Goal: Task Accomplishment & Management: Complete application form

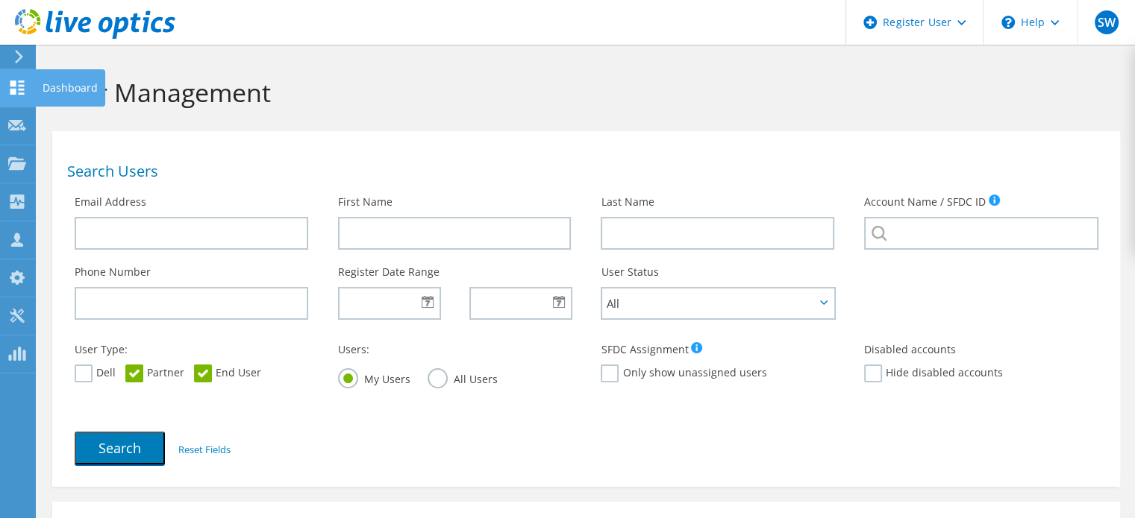
click at [22, 84] on use at bounding box center [17, 88] width 14 height 14
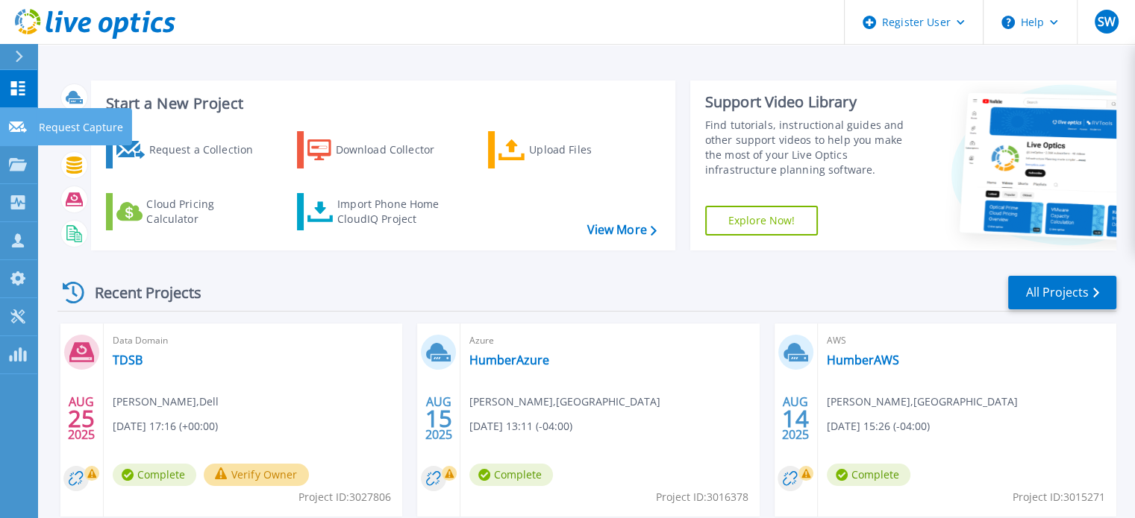
click at [28, 134] on link "Request Capture Request Capture" at bounding box center [18, 127] width 37 height 38
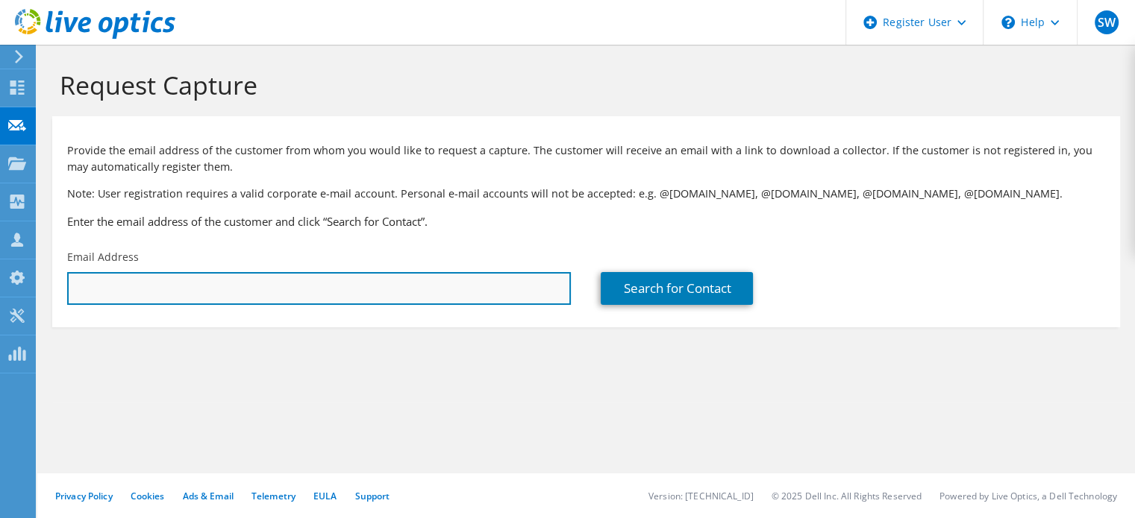
click at [113, 285] on input "text" at bounding box center [319, 288] width 504 height 33
paste input "[EMAIL_ADDRESS][DOMAIN_NAME]"
type input "[EMAIL_ADDRESS][DOMAIN_NAME]"
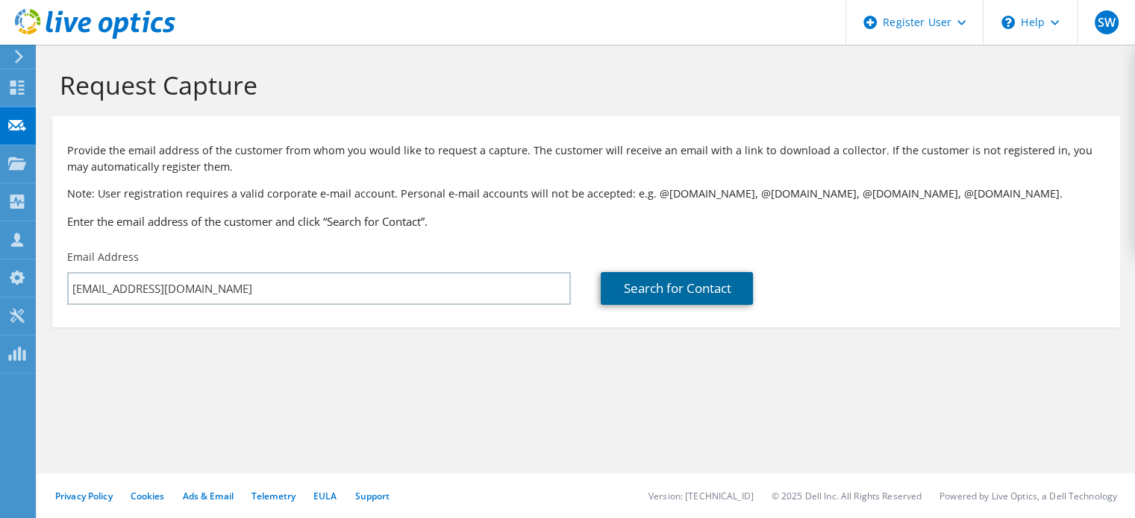
click at [670, 280] on link "Search for Contact" at bounding box center [677, 288] width 152 height 33
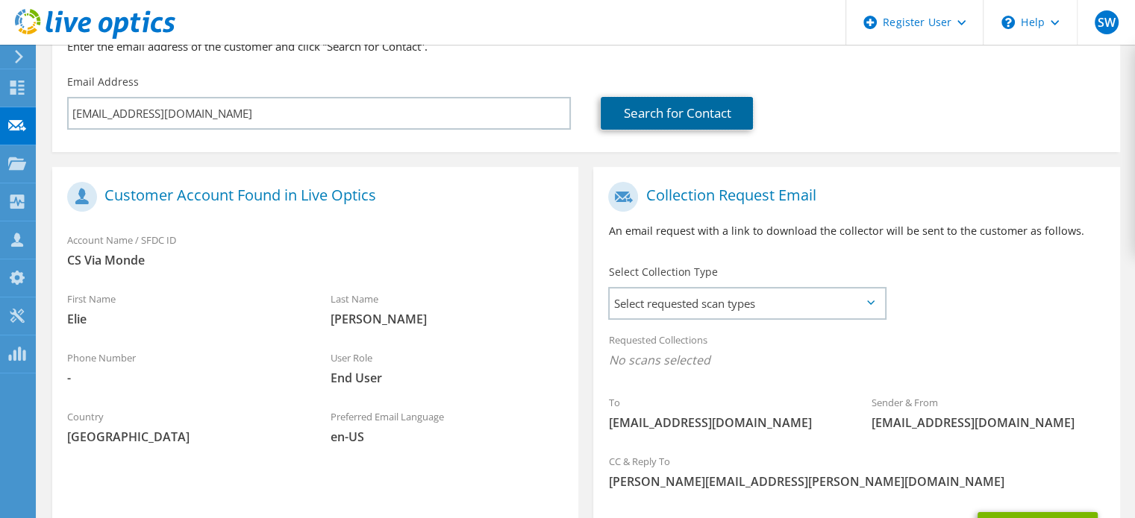
scroll to position [248, 0]
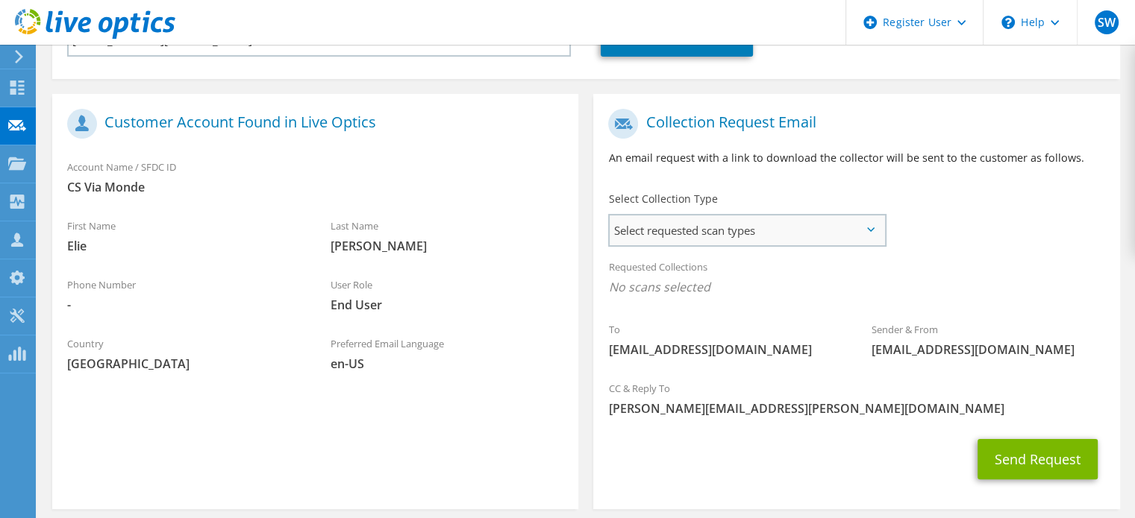
click at [865, 234] on span "Select requested scan types" at bounding box center [746, 231] width 275 height 30
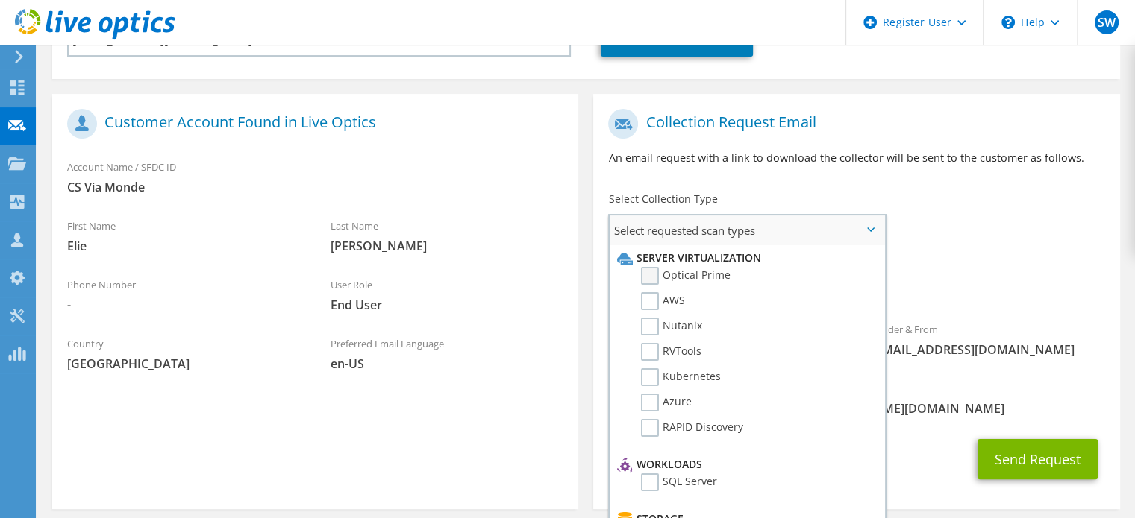
click at [673, 270] on label "Optical Prime" at bounding box center [686, 276] width 90 height 18
click at [0, 0] on input "Optical Prime" at bounding box center [0, 0] width 0 height 0
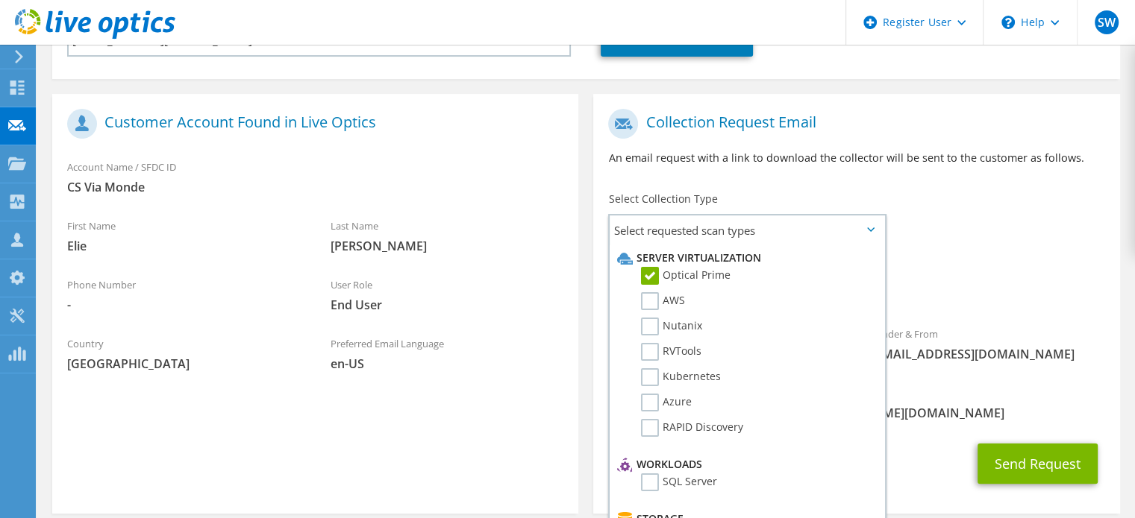
click at [962, 208] on div "To tchouandjiee@csviamonde.ca Sender & From liveoptics@liveoptics.com" at bounding box center [856, 239] width 526 height 276
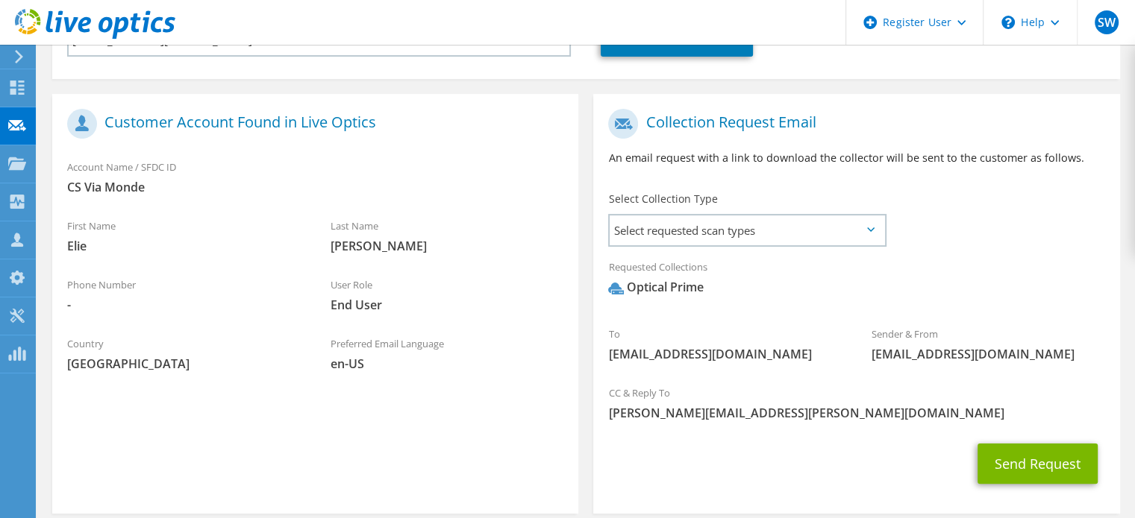
scroll to position [319, 0]
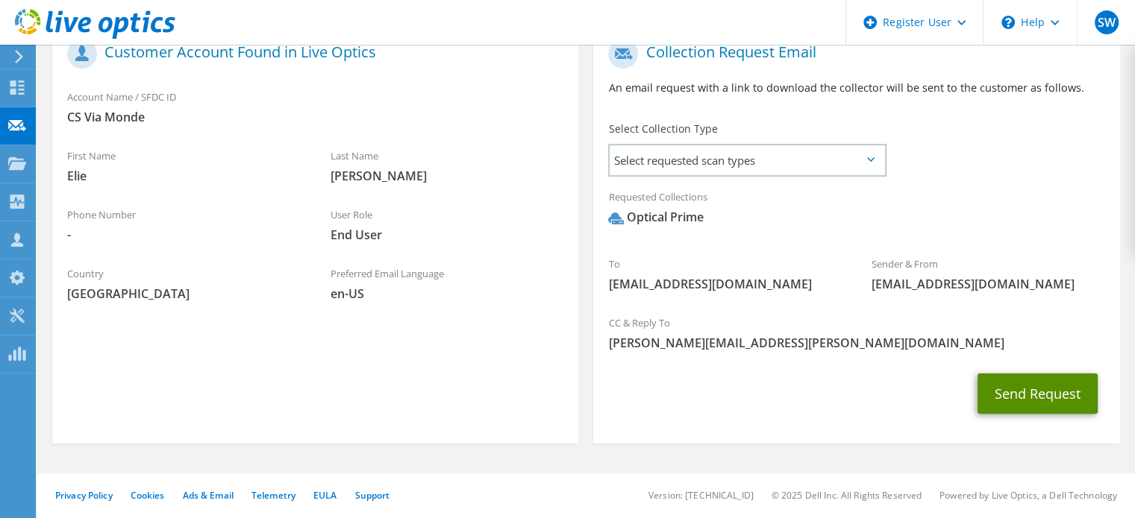
click at [1065, 380] on button "Send Request" at bounding box center [1037, 394] width 120 height 40
